Goal: Obtain resource: Obtain resource

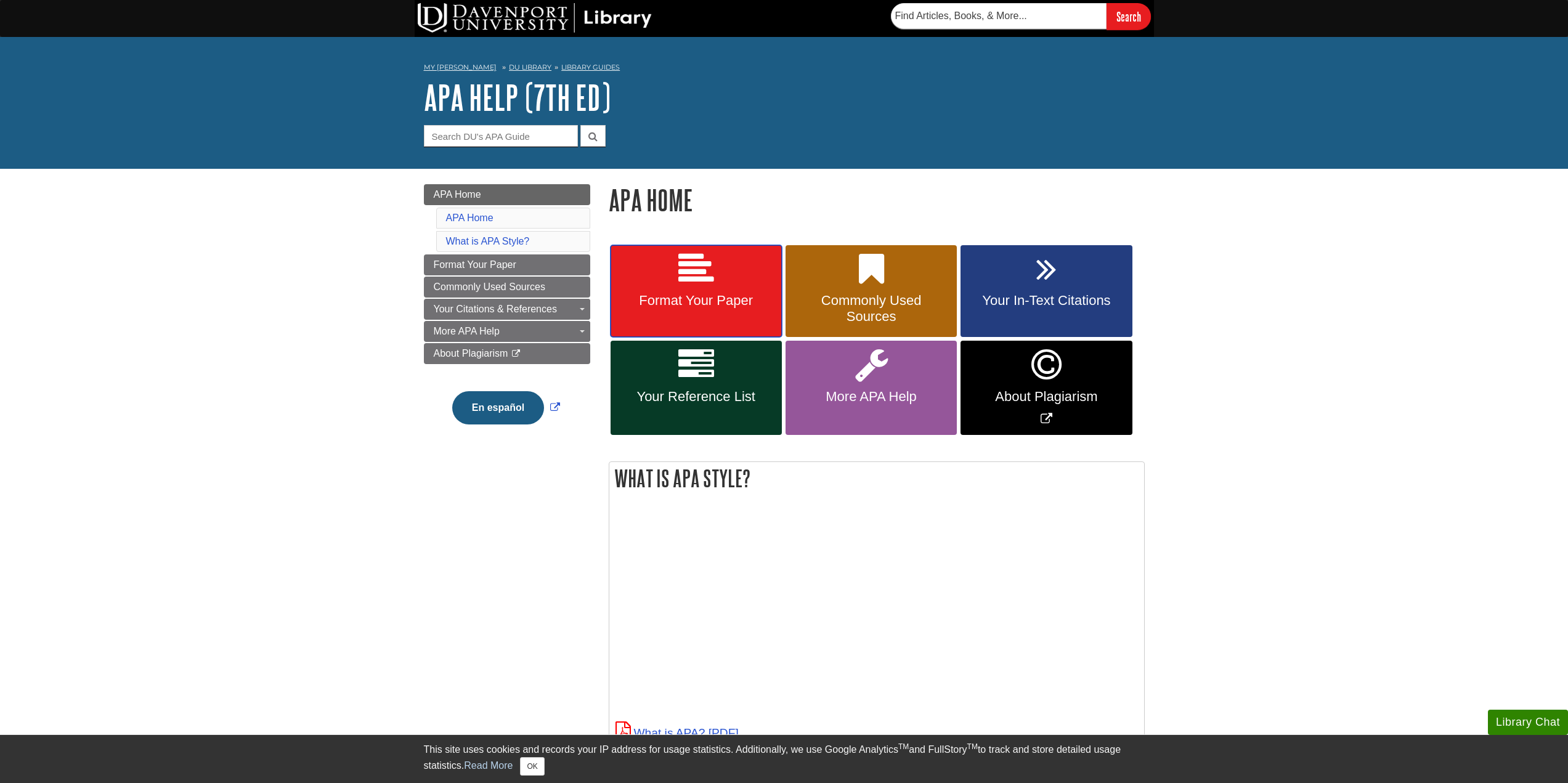
click at [751, 269] on link "Format Your Paper" at bounding box center [696, 291] width 171 height 92
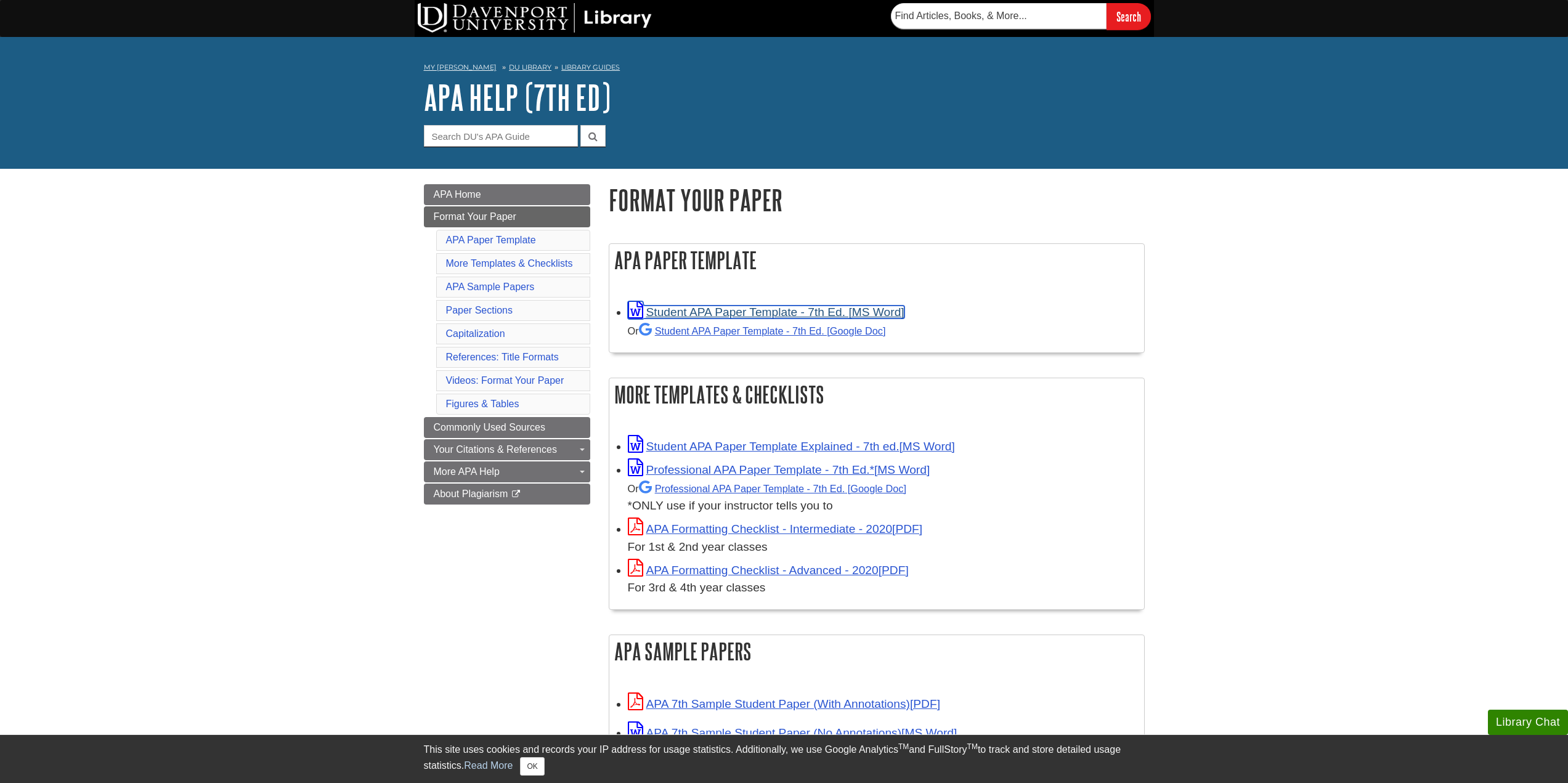
click at [704, 311] on link "Student APA Paper Template - 7th Ed. [MS Word]" at bounding box center [766, 312] width 276 height 13
click at [773, 529] on link "APA Formatting Checklist - Intermediate - 2020" at bounding box center [775, 528] width 295 height 13
